Goal: Check status: Check status

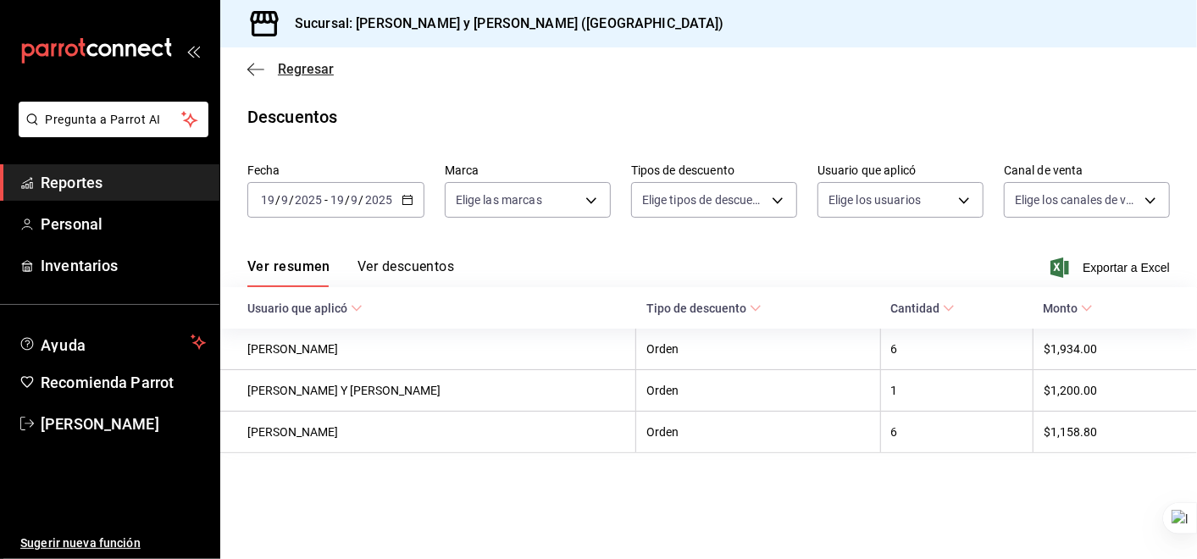
click at [248, 65] on icon "button" at bounding box center [255, 69] width 17 height 15
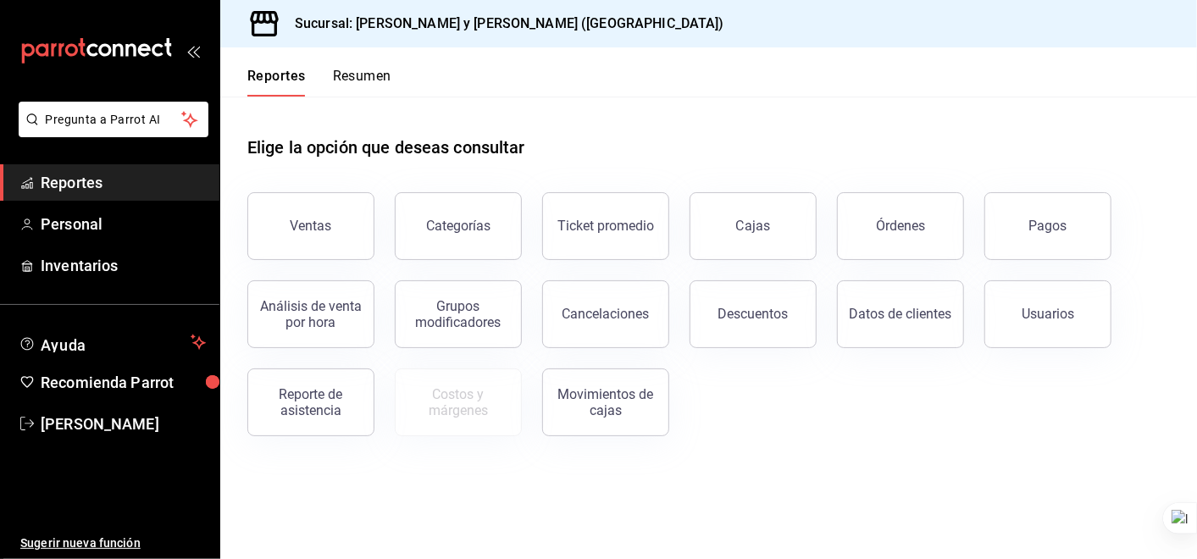
click at [276, 202] on button "Ventas" at bounding box center [310, 226] width 127 height 68
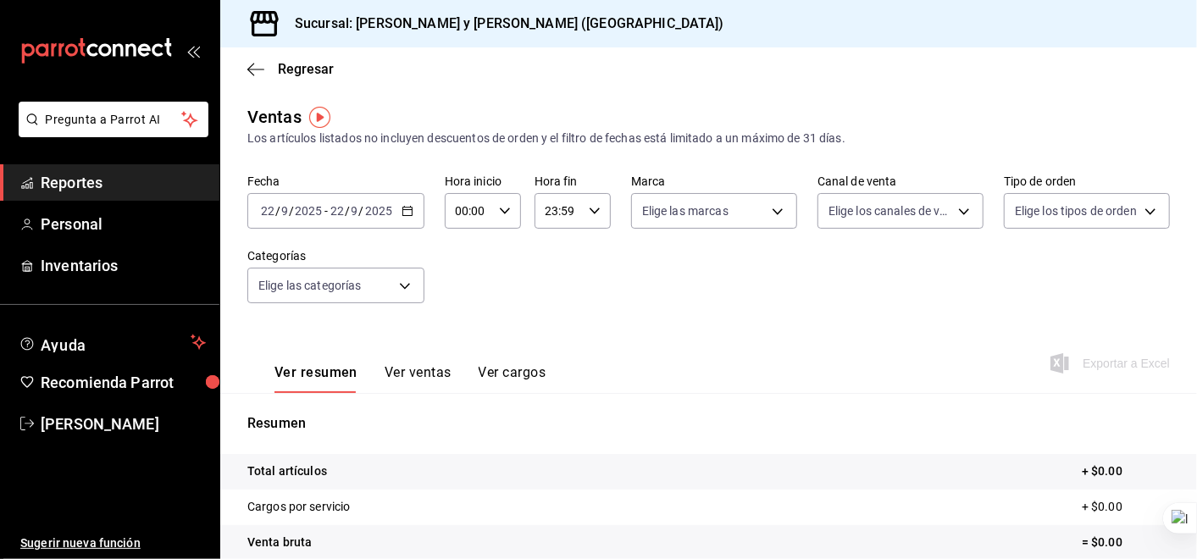
click at [412, 210] on div "[DATE] [DATE] - [DATE] [DATE]" at bounding box center [335, 211] width 177 height 36
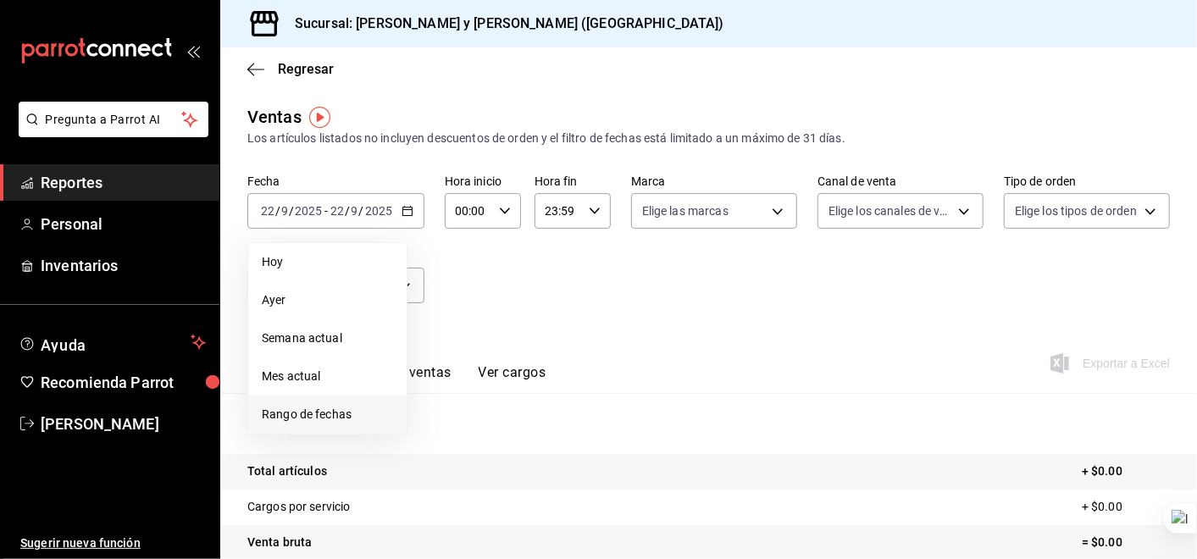
click at [331, 412] on span "Rango de fechas" at bounding box center [327, 415] width 131 height 18
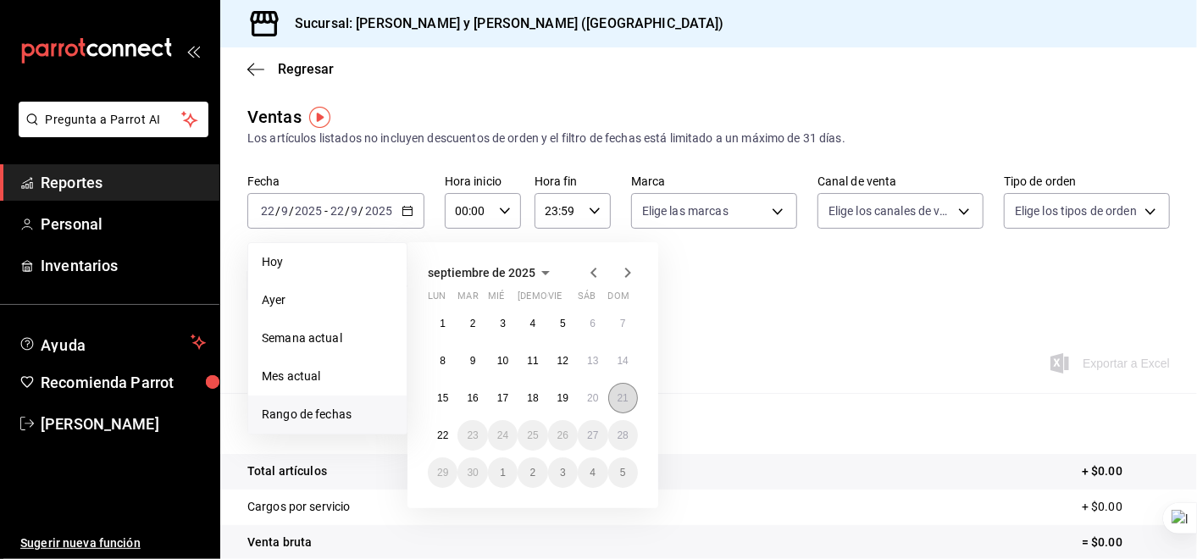
click at [620, 392] on abbr "21" at bounding box center [622, 398] width 11 height 12
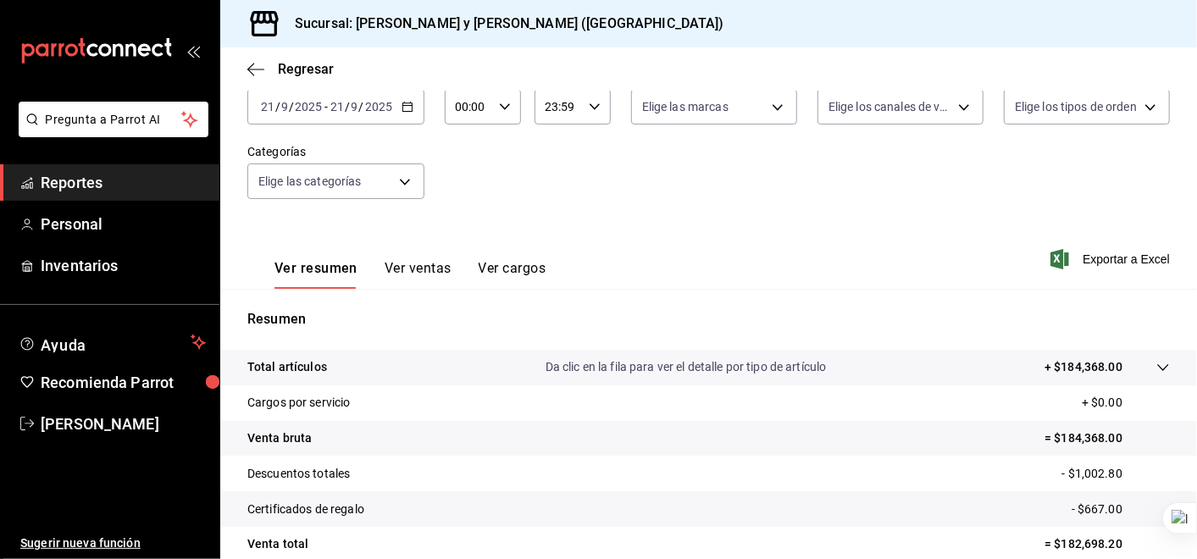
scroll to position [154, 0]
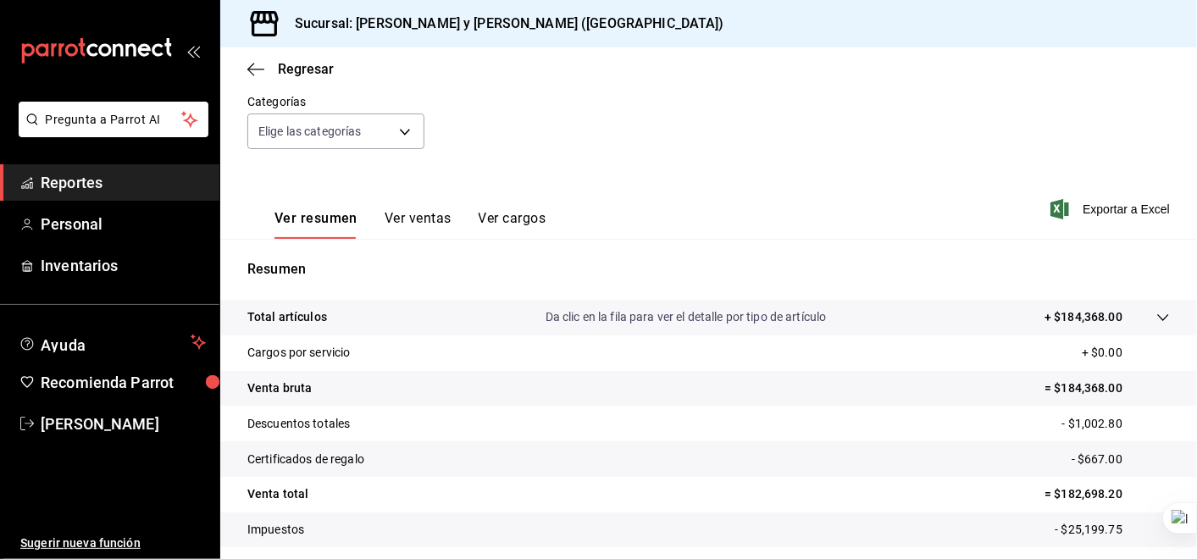
click at [1157, 316] on icon at bounding box center [1162, 317] width 11 height 7
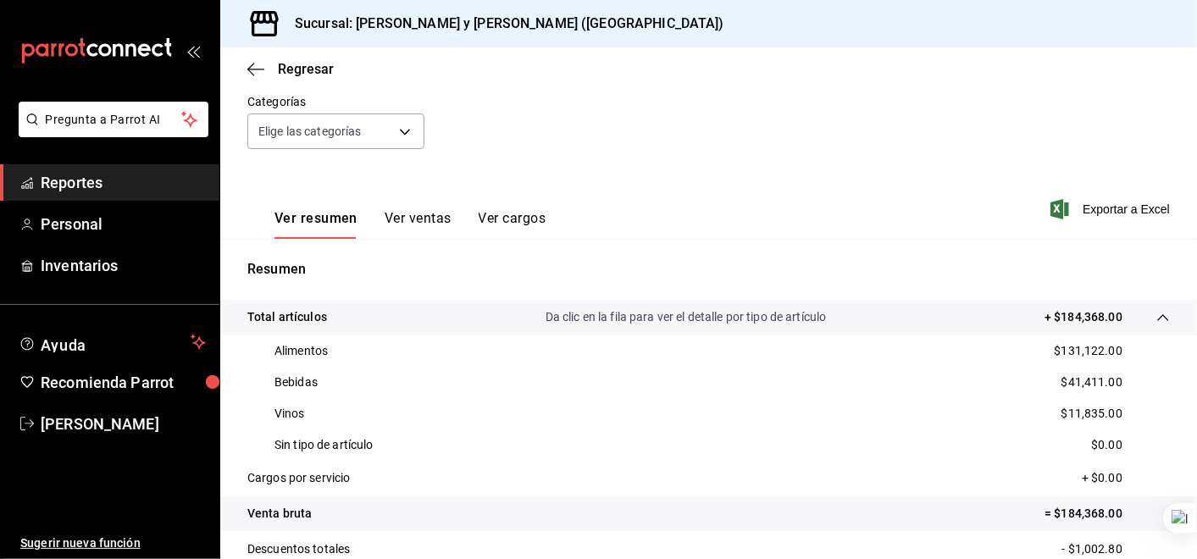
scroll to position [249, 0]
